Goal: Information Seeking & Learning: Learn about a topic

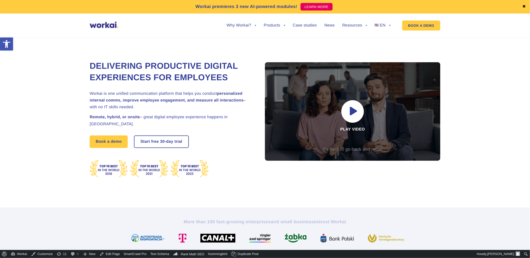
drag, startPoint x: 302, startPoint y: 26, endPoint x: 306, endPoint y: 30, distance: 5.5
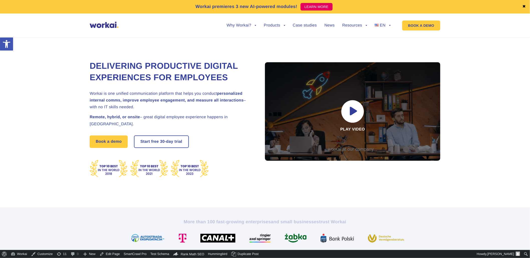
click at [302, 26] on link "Case studies" at bounding box center [305, 26] width 24 height 4
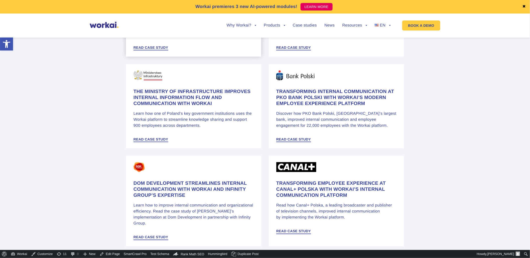
scroll to position [306, 0]
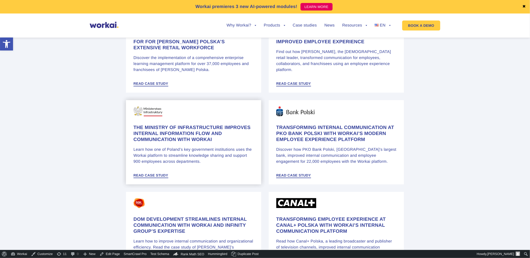
click at [174, 133] on h4 "The Ministry of Infrastructure improves internal information flow and communica…" at bounding box center [193, 134] width 120 height 18
click at [347, 24] on link "Resources" at bounding box center [354, 26] width 25 height 4
click at [326, 28] on link "News" at bounding box center [329, 26] width 10 height 4
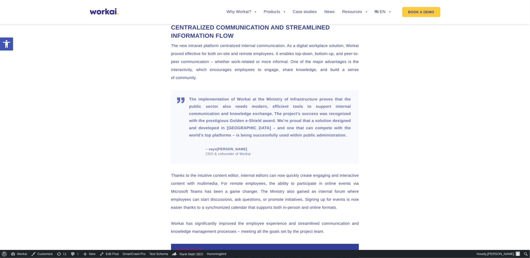
scroll to position [1252, 0]
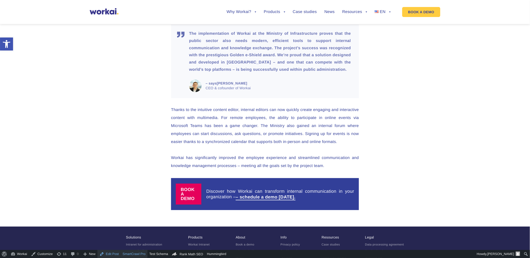
drag, startPoint x: 111, startPoint y: 257, endPoint x: 119, endPoint y: 254, distance: 8.6
click at [111, 257] on link "Edit Post" at bounding box center [108, 254] width 23 height 8
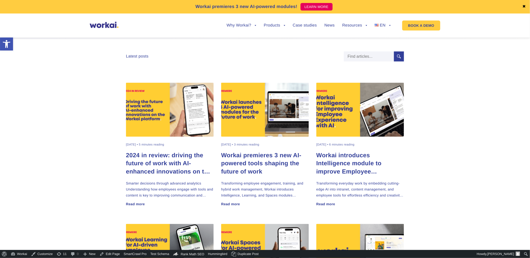
click at [229, 160] on h2 "Workai premieres 3 new AI-powered tools shaping the future of work" at bounding box center [265, 164] width 88 height 24
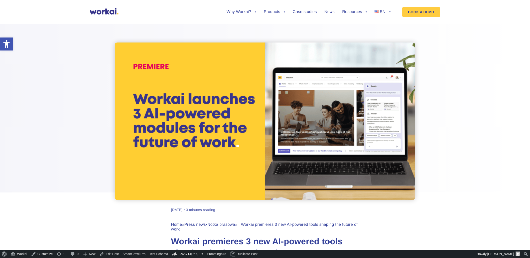
click at [326, 9] on ul "Why Workai? back Why Workai? Intranet ROI calculator Security Products back Wor…" at bounding box center [305, 12] width 172 height 19
click at [330, 14] on link "News" at bounding box center [329, 12] width 10 height 4
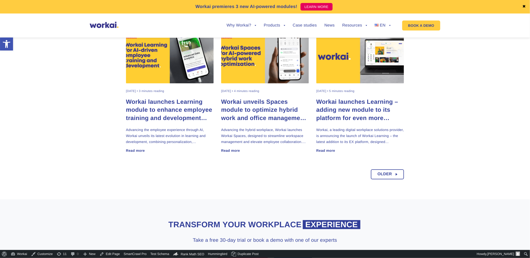
scroll to position [334, 0]
click at [338, 108] on h2 "Workai launches Learning – adding new module to its platform for even more conn…" at bounding box center [360, 111] width 88 height 24
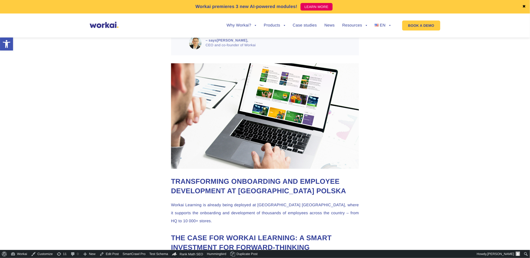
scroll to position [612, 0]
